Goal: Task Accomplishment & Management: Use online tool/utility

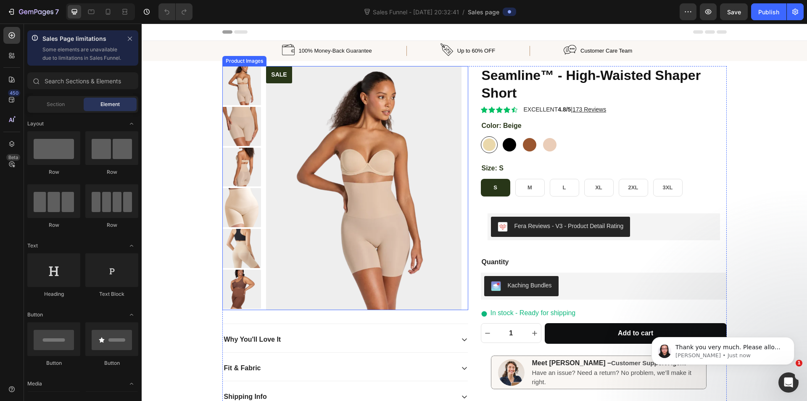
radio input "false"
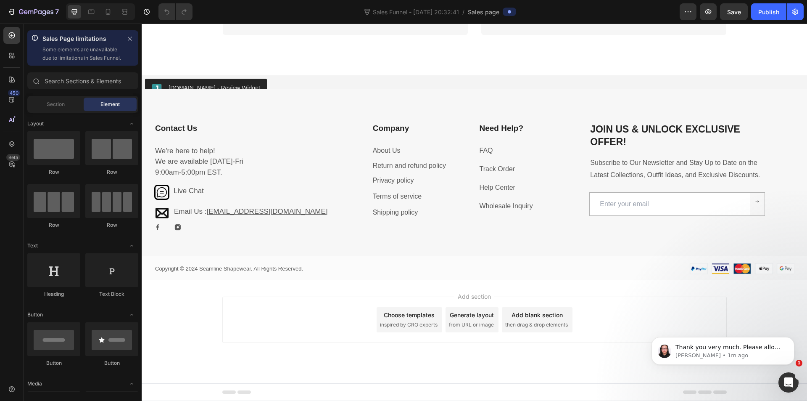
scroll to position [917, 0]
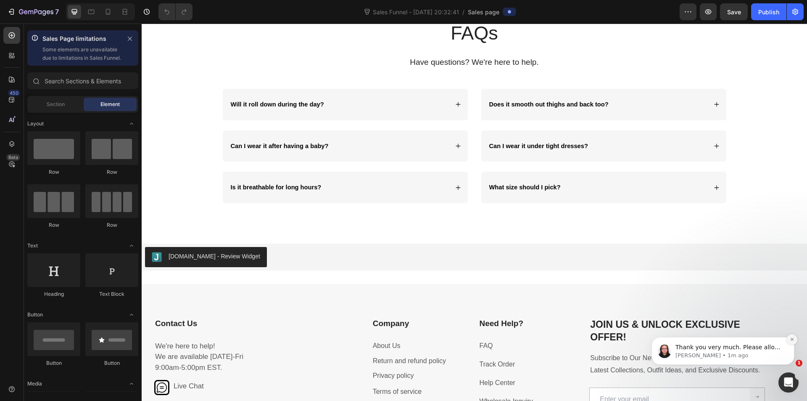
click at [791, 340] on icon "Dismiss notification" at bounding box center [791, 339] width 3 height 3
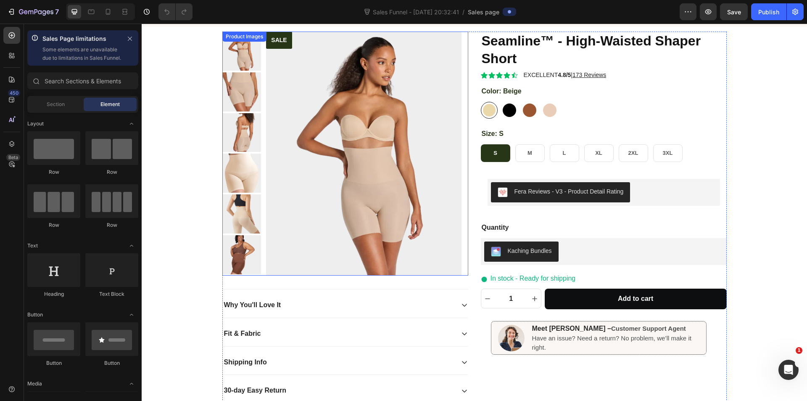
scroll to position [0, 0]
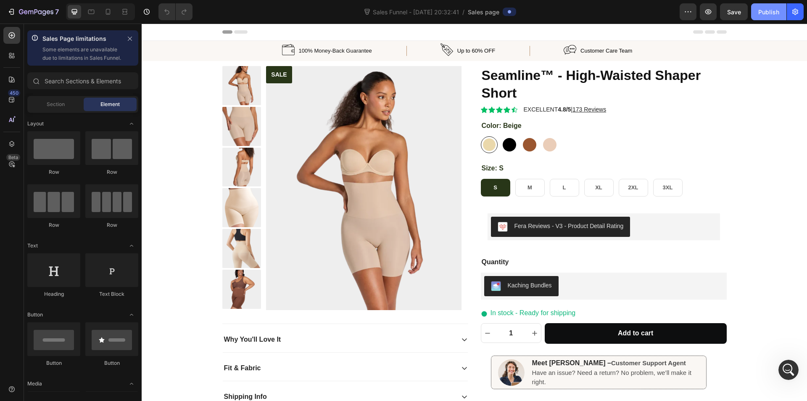
click at [768, 11] on div "Publish" at bounding box center [768, 12] width 21 height 9
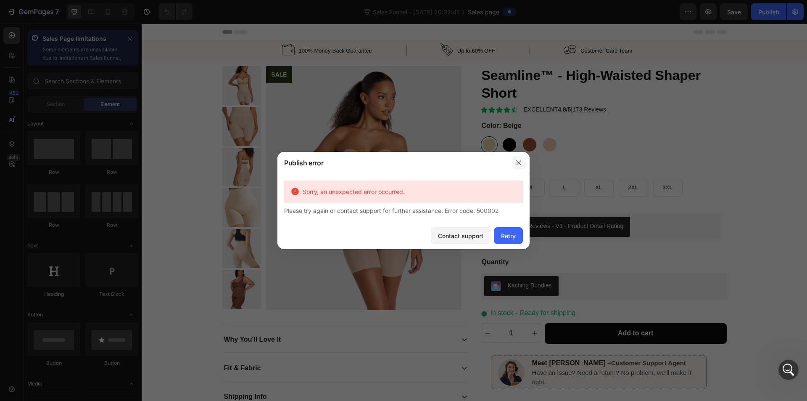
click at [515, 169] on button "button" at bounding box center [518, 162] width 13 height 13
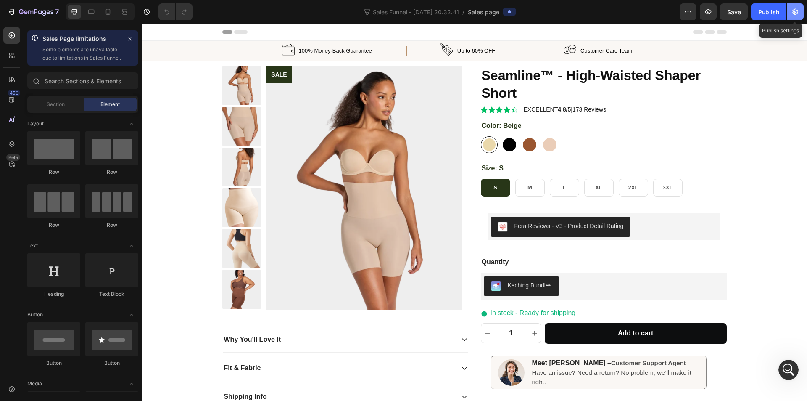
click at [794, 16] on button "button" at bounding box center [795, 11] width 17 height 17
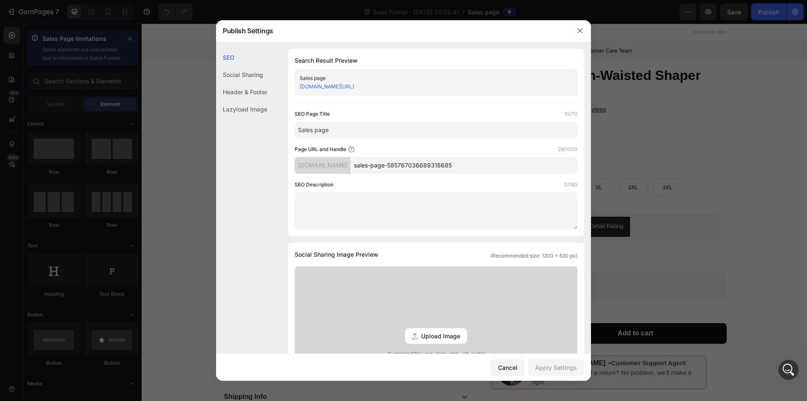
click at [521, 172] on input "sales-page-585767036689318685" at bounding box center [464, 165] width 227 height 17
drag, startPoint x: 521, startPoint y: 172, endPoint x: 411, endPoint y: 169, distance: 110.6
click at [411, 169] on input "sales-page-585767036689318685" at bounding box center [464, 165] width 227 height 17
type input "sales-page"
click at [547, 367] on div "Apply Settings" at bounding box center [556, 367] width 42 height 9
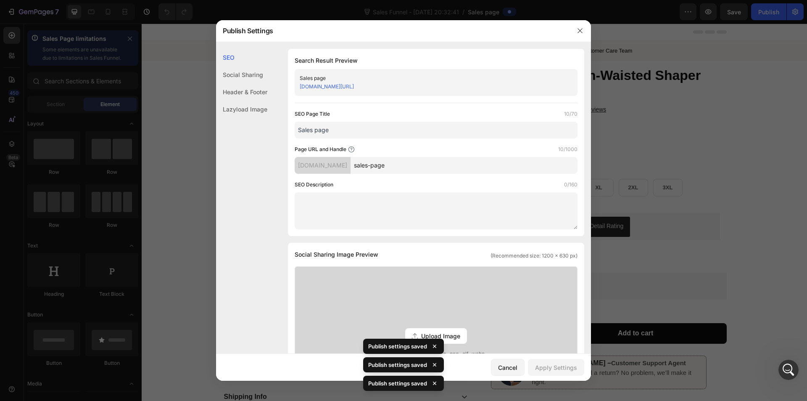
click at [587, 32] on div at bounding box center [580, 31] width 22 height 22
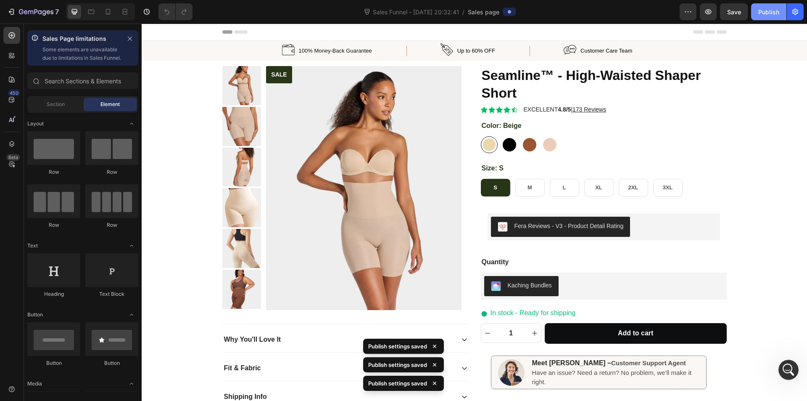
click at [754, 12] on button "Publish" at bounding box center [768, 11] width 35 height 17
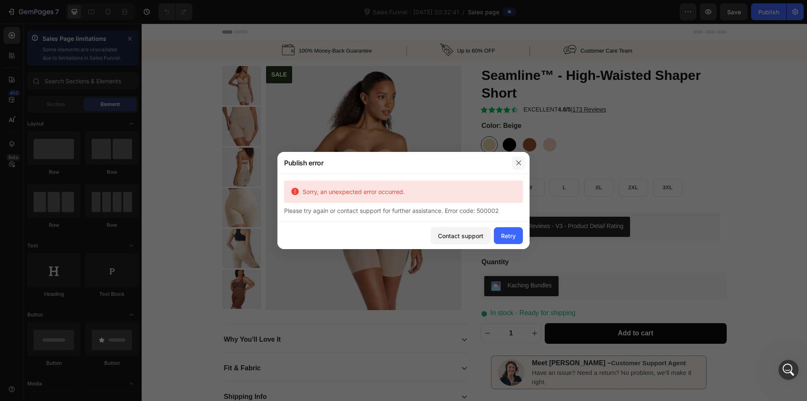
click at [516, 165] on icon "button" at bounding box center [518, 162] width 7 height 7
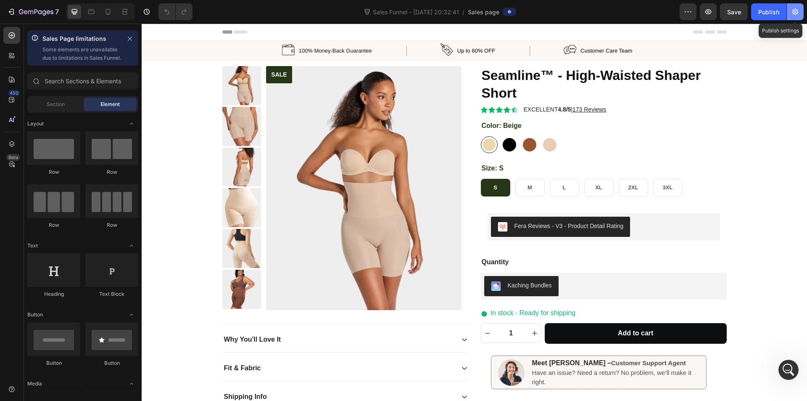
click at [793, 16] on button "button" at bounding box center [795, 11] width 17 height 17
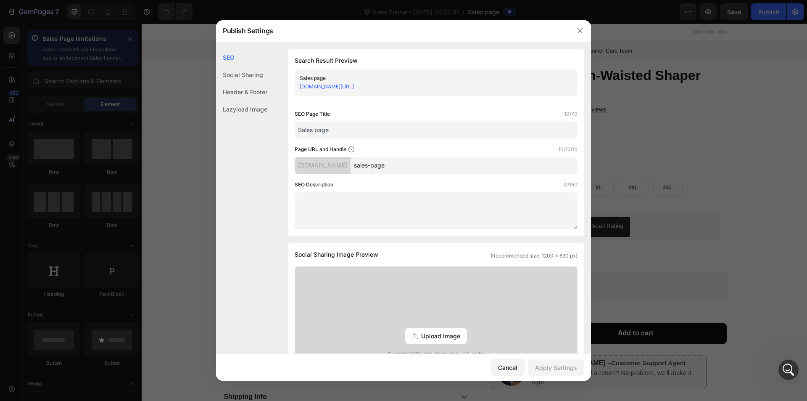
click at [433, 161] on input "sales-page" at bounding box center [464, 165] width 227 height 17
paste input "585767036689318685"
click at [409, 165] on input "sales-page585767036689318685" at bounding box center [464, 165] width 227 height 17
type input "sales-page-585767036689318685"
click at [546, 368] on div "Apply Settings" at bounding box center [556, 367] width 42 height 9
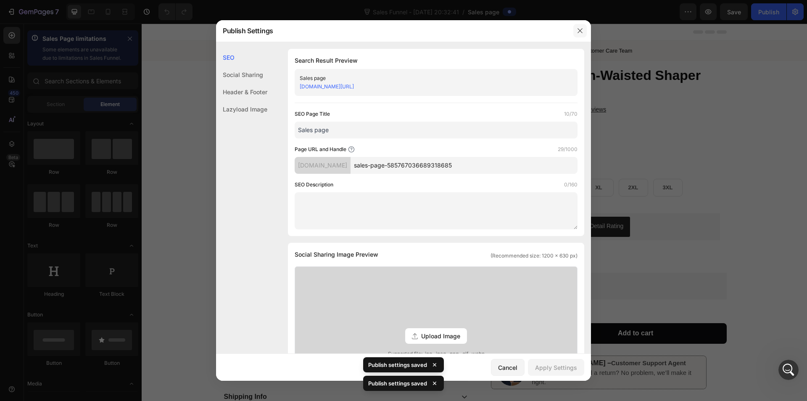
click at [577, 33] on icon "button" at bounding box center [580, 30] width 7 height 7
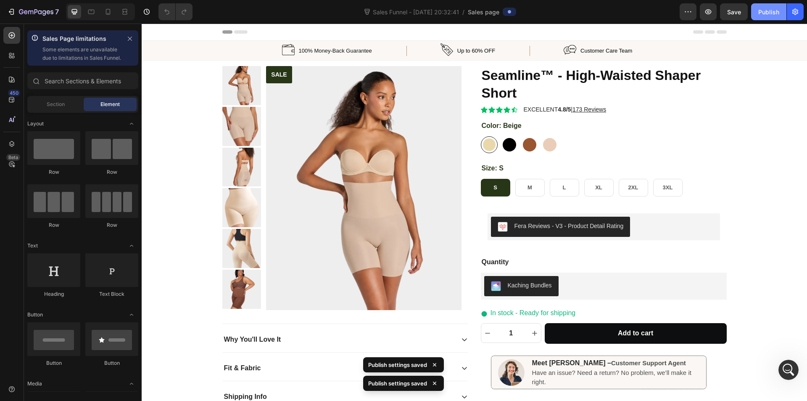
click at [771, 18] on button "Publish" at bounding box center [768, 11] width 35 height 17
